Goal: Obtain resource: Download file/media

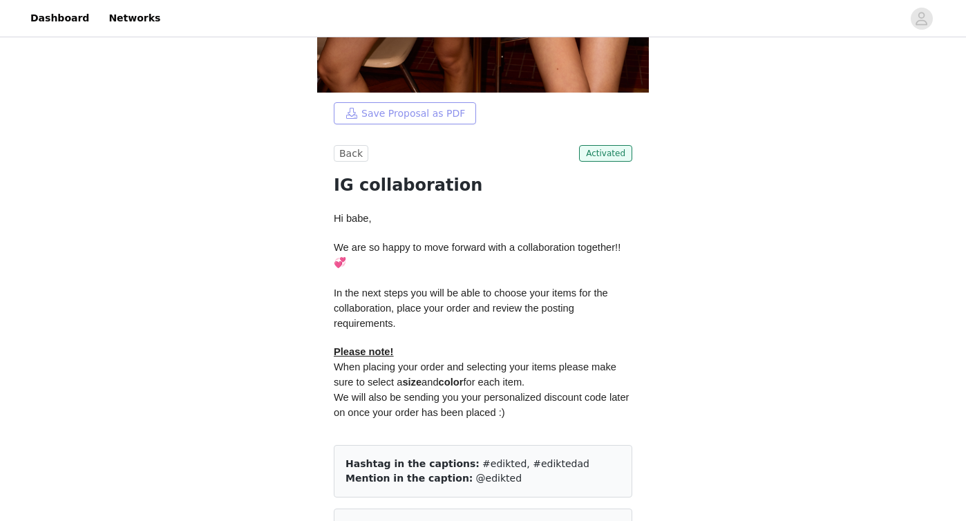
scroll to position [448, 0]
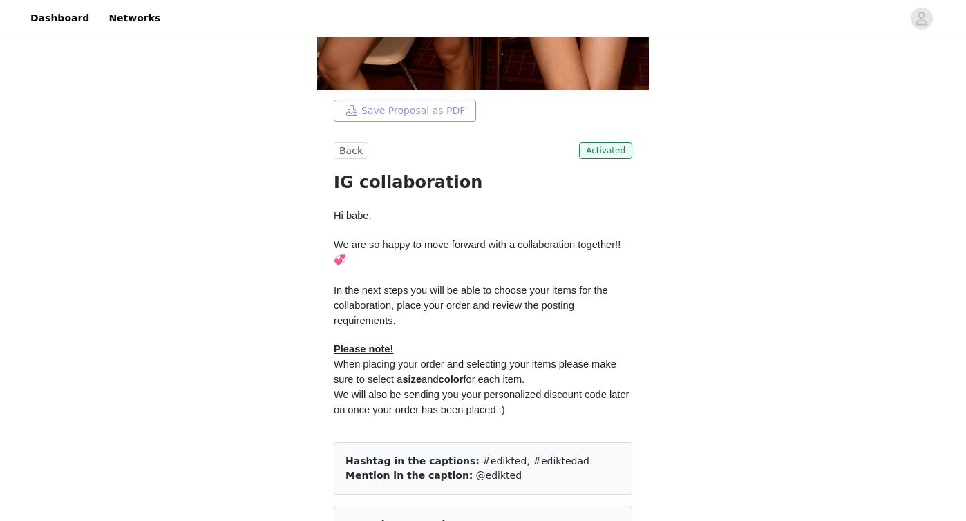
click at [429, 104] on button "Save Proposal as PDF" at bounding box center [405, 111] width 142 height 22
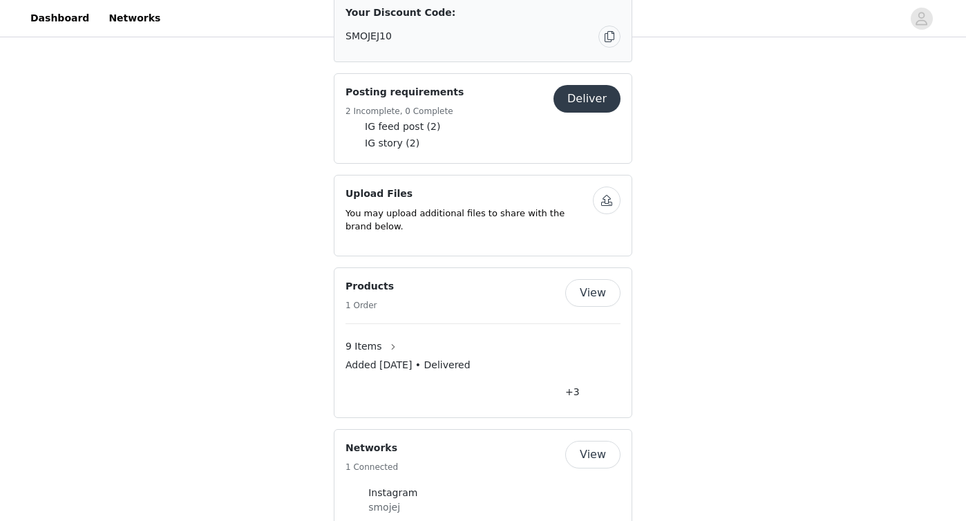
scroll to position [965, 0]
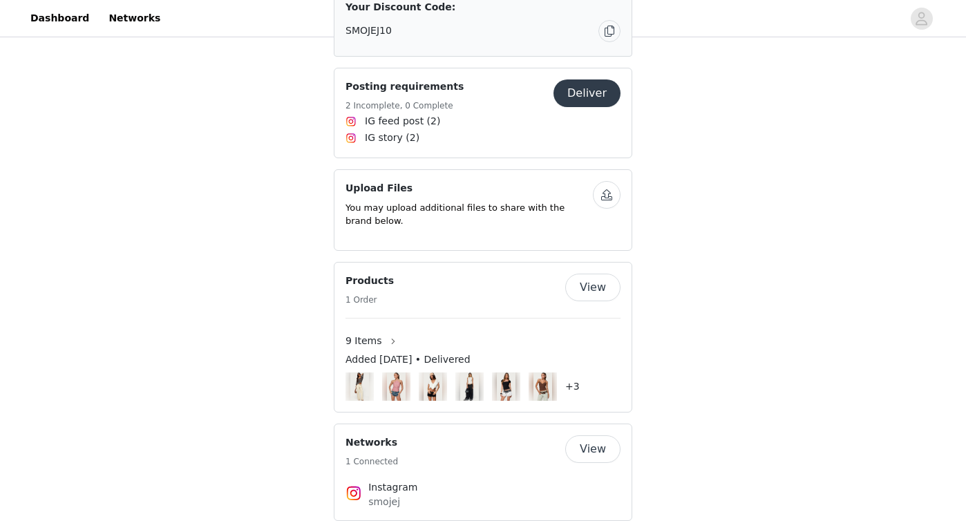
click at [614, 196] on button "button" at bounding box center [607, 195] width 28 height 28
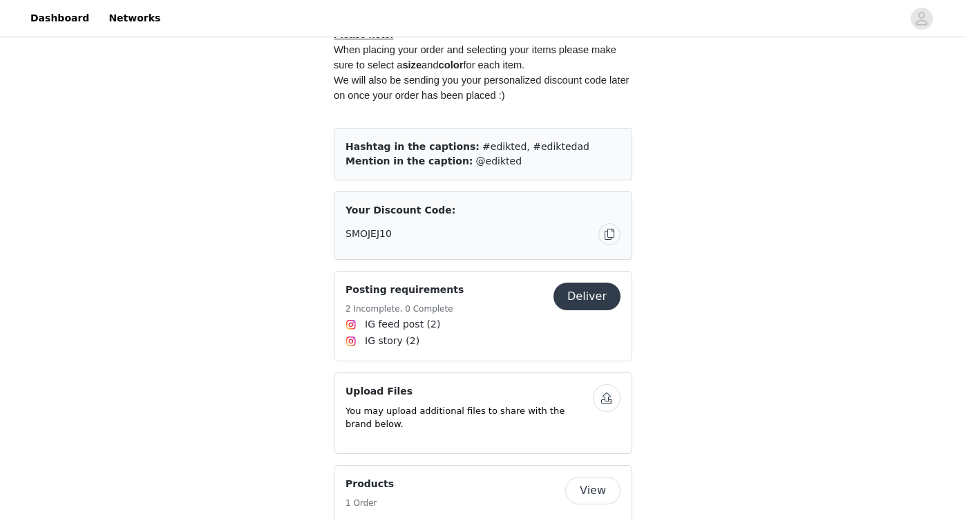
scroll to position [760, 0]
